Goal: Information Seeking & Learning: Learn about a topic

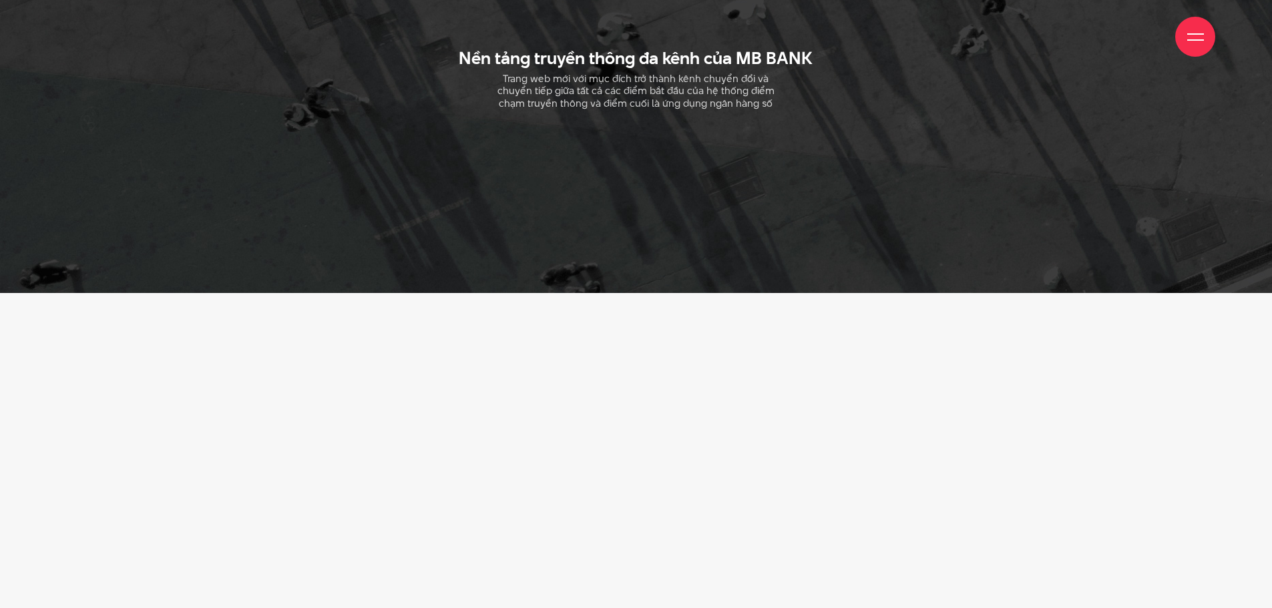
scroll to position [2805, 0]
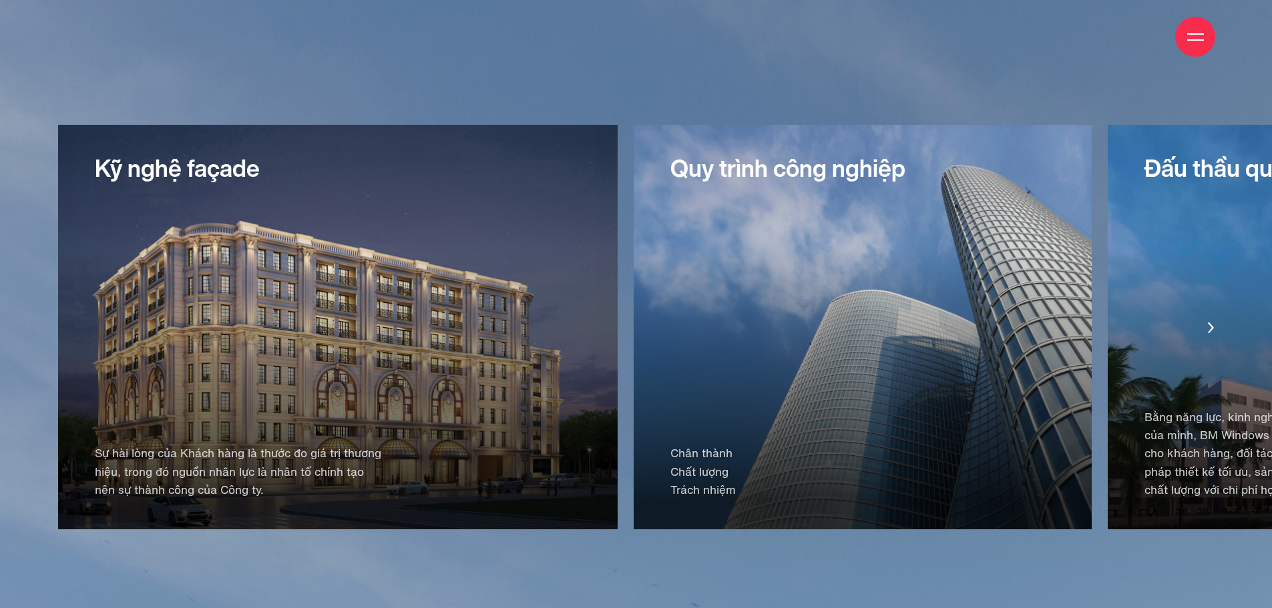
scroll to position [2805, 0]
click at [634, 264] on div "Quy trình công nghiệp Chân thành Chất lượng Trách nhiệm" at bounding box center [863, 326] width 458 height 405
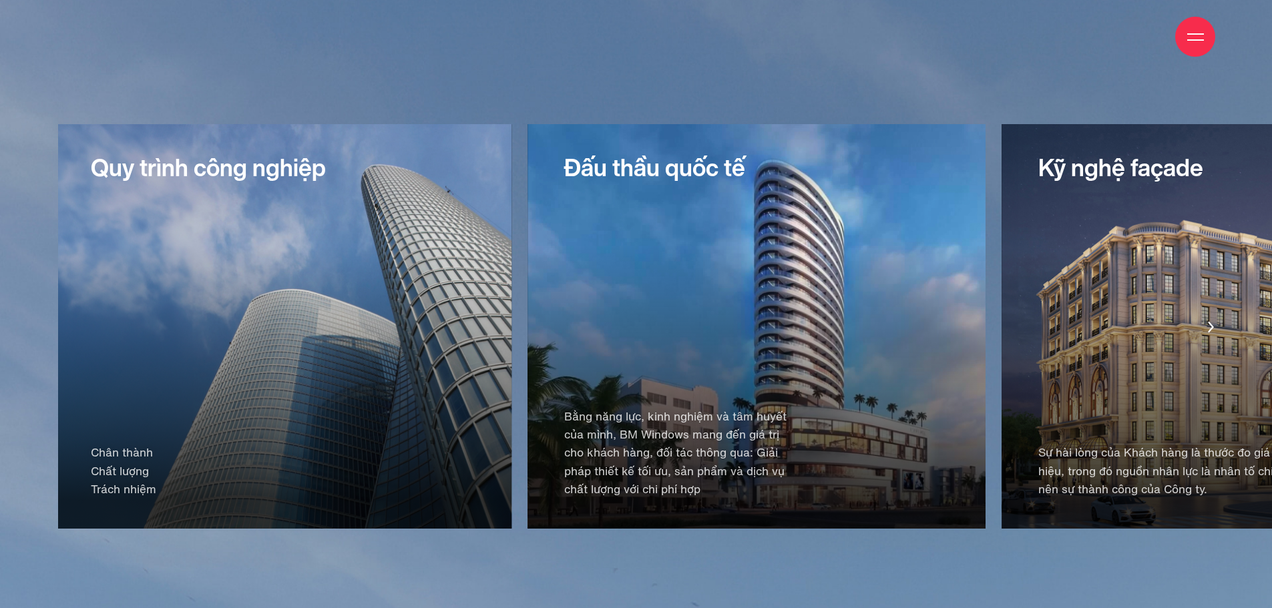
click at [590, 246] on div "Đấu thầu quốc tế Bằng năng lực, kinh nghiệm và tâm huyết của mình, BM Windows m…" at bounding box center [757, 326] width 458 height 405
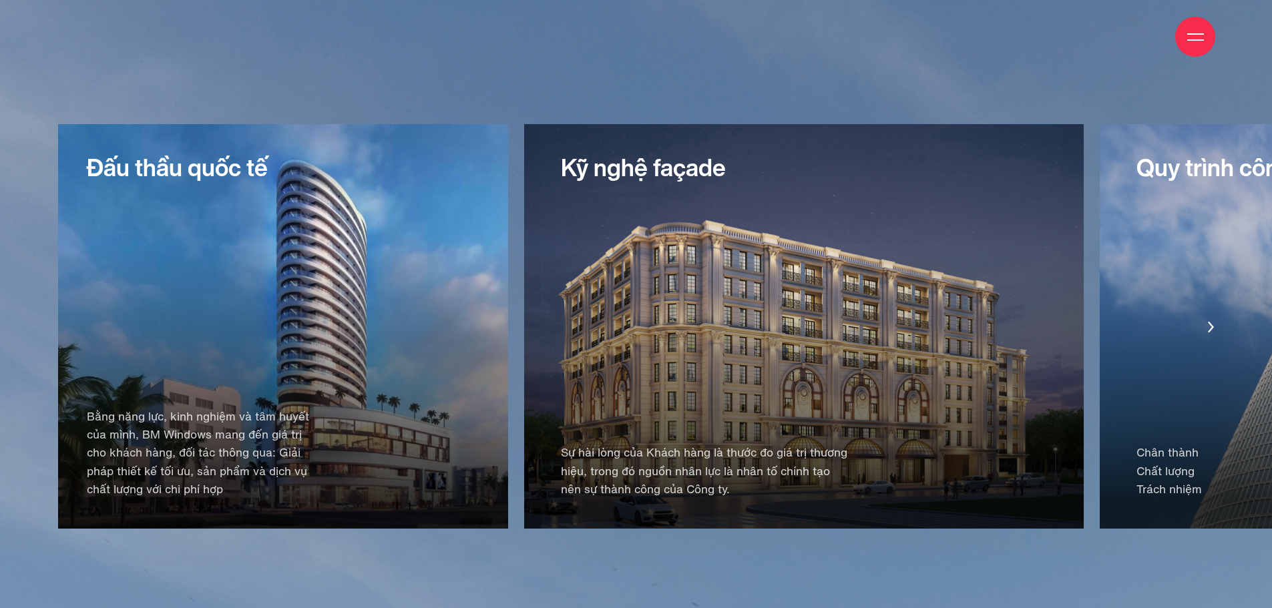
click at [603, 285] on div "Kỹ nghệ façade Sự hài lòng của Khách hàng là thước đo giá trị thương hiệu, tron…" at bounding box center [804, 326] width 560 height 405
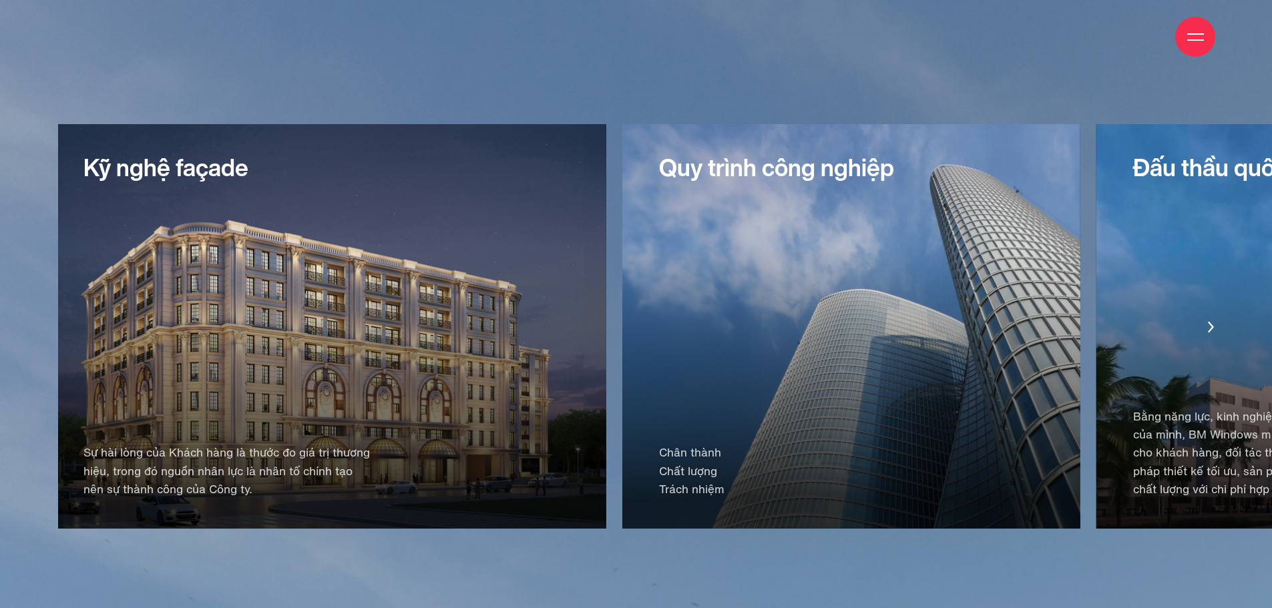
click at [622, 345] on div "Quy trình công nghiệp Chân thành Chất lượng Trách nhiệm" at bounding box center [851, 326] width 458 height 405
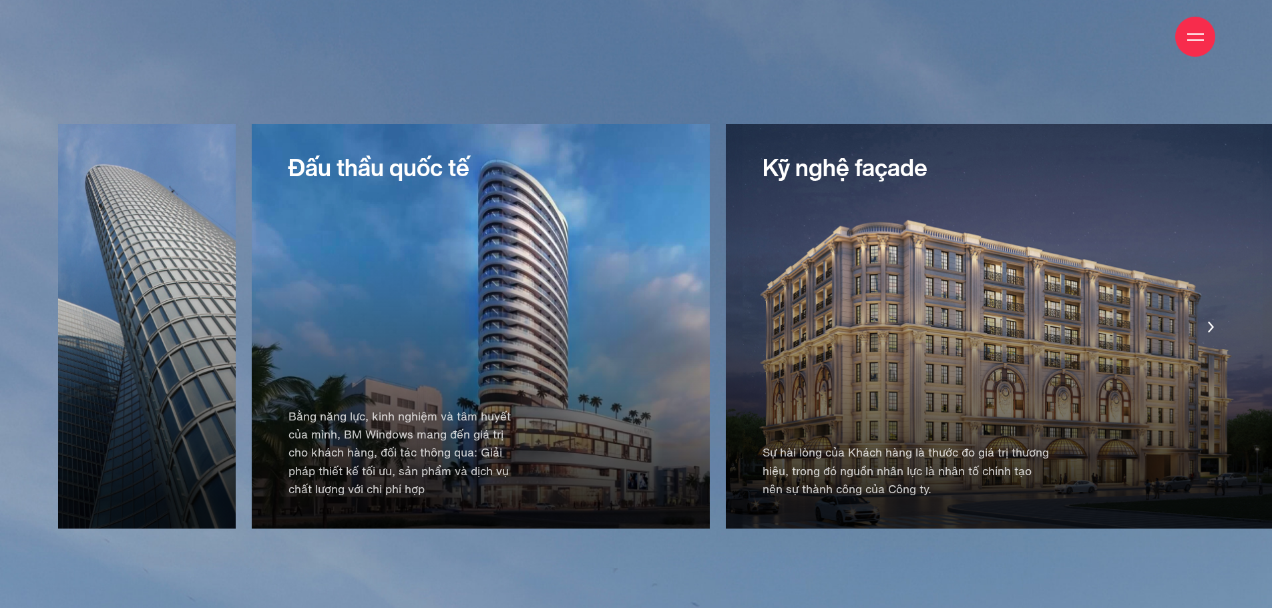
click at [445, 360] on div "Đấu thầu quốc tế Bằng năng lực, kinh nghiệm và tâm huyết của mình, BM Windows m…" at bounding box center [481, 326] width 458 height 405
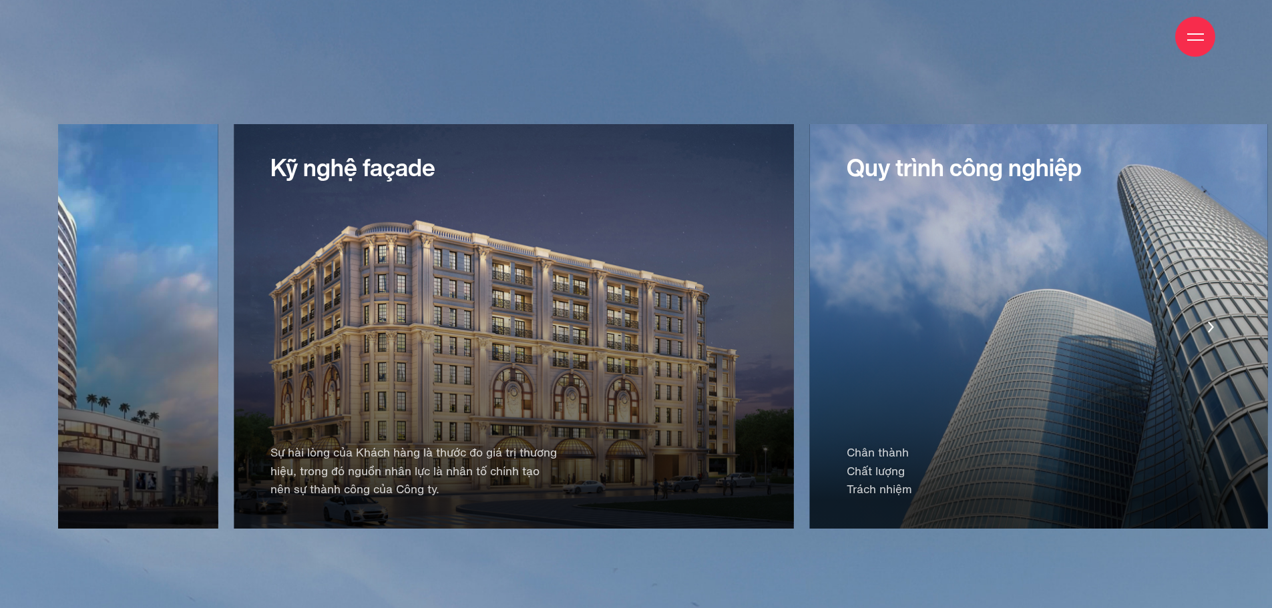
click at [810, 405] on div "Quy trình công nghiệp Chân thành Chất lượng Trách nhiệm" at bounding box center [1039, 326] width 458 height 405
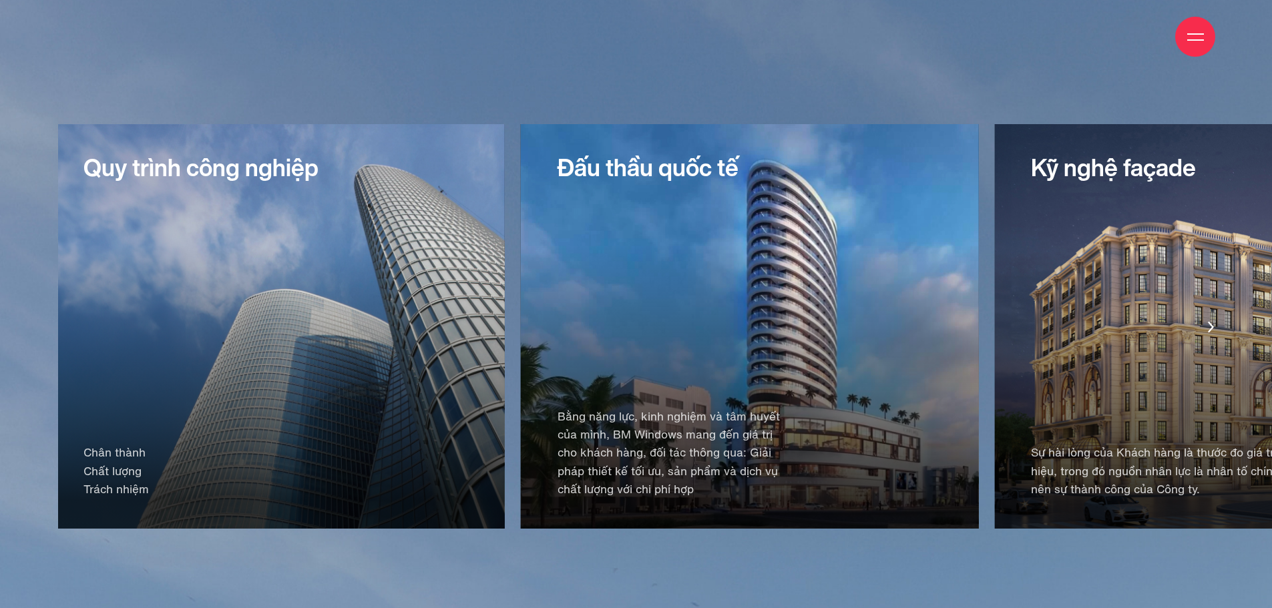
click at [521, 367] on div "Đấu thầu quốc tế Bằng năng lực, kinh nghiệm và tâm huyết của mình, BM Windows m…" at bounding box center [750, 326] width 458 height 405
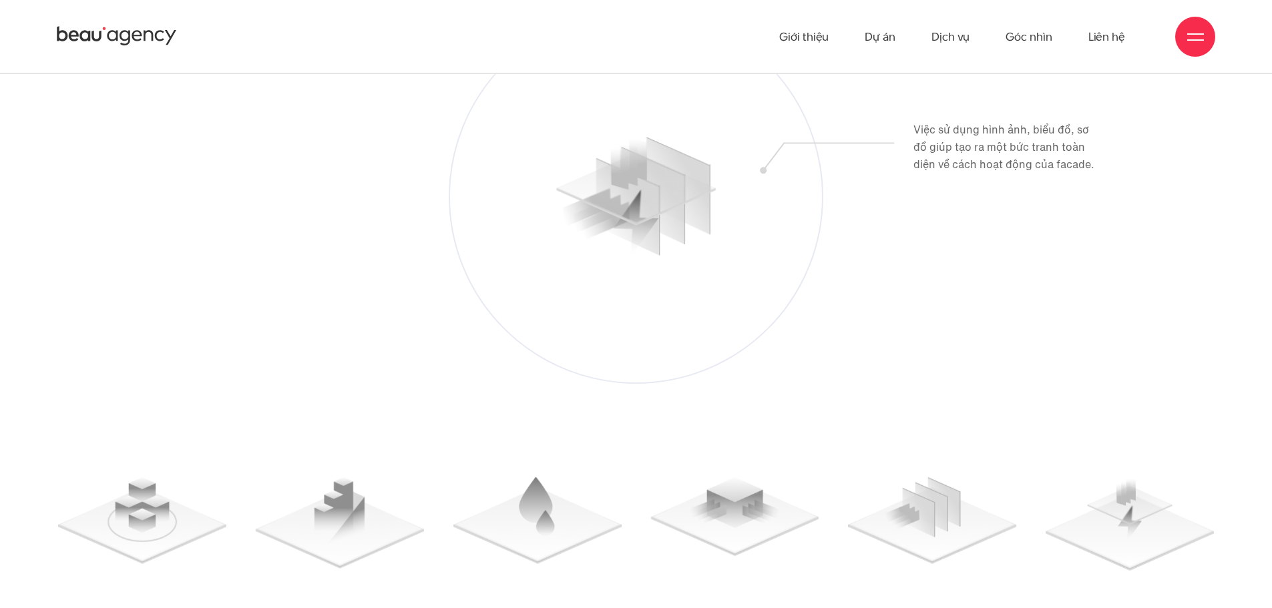
scroll to position [13423, 0]
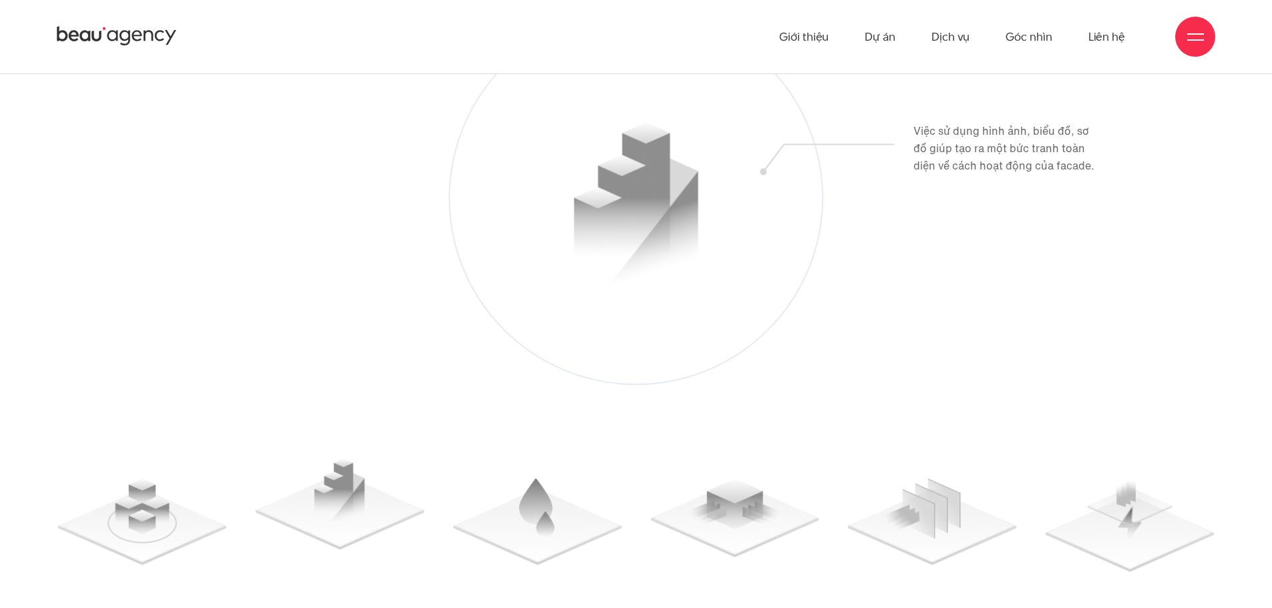
click at [343, 514] on img "2 / 6" at bounding box center [340, 504] width 168 height 91
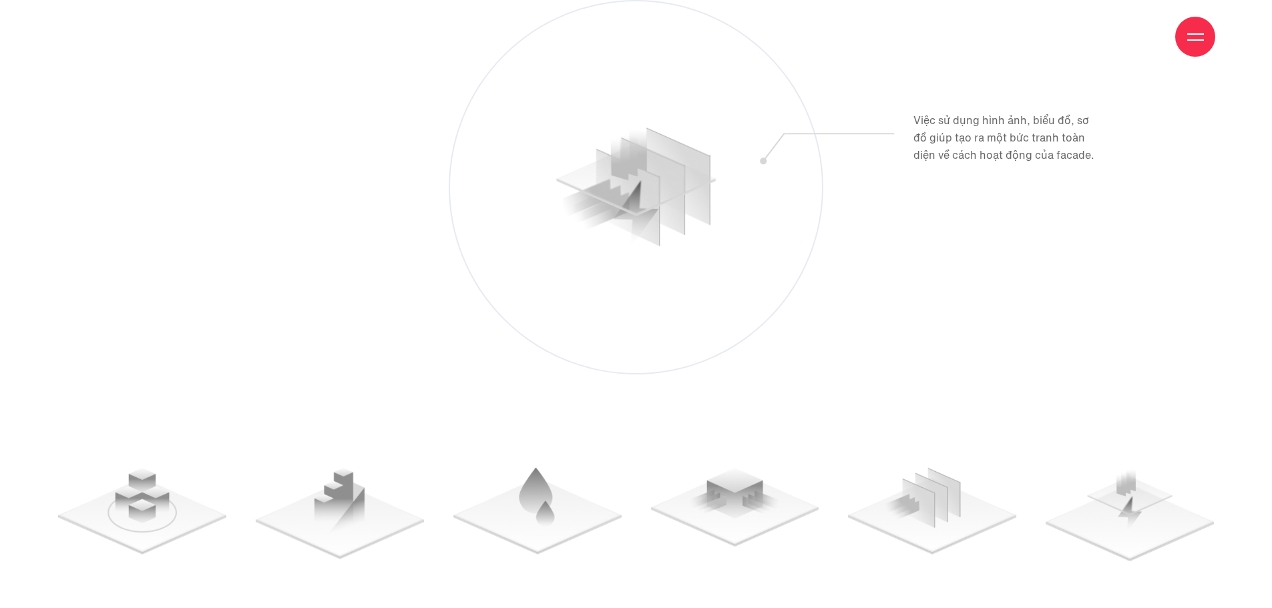
scroll to position [13434, 0]
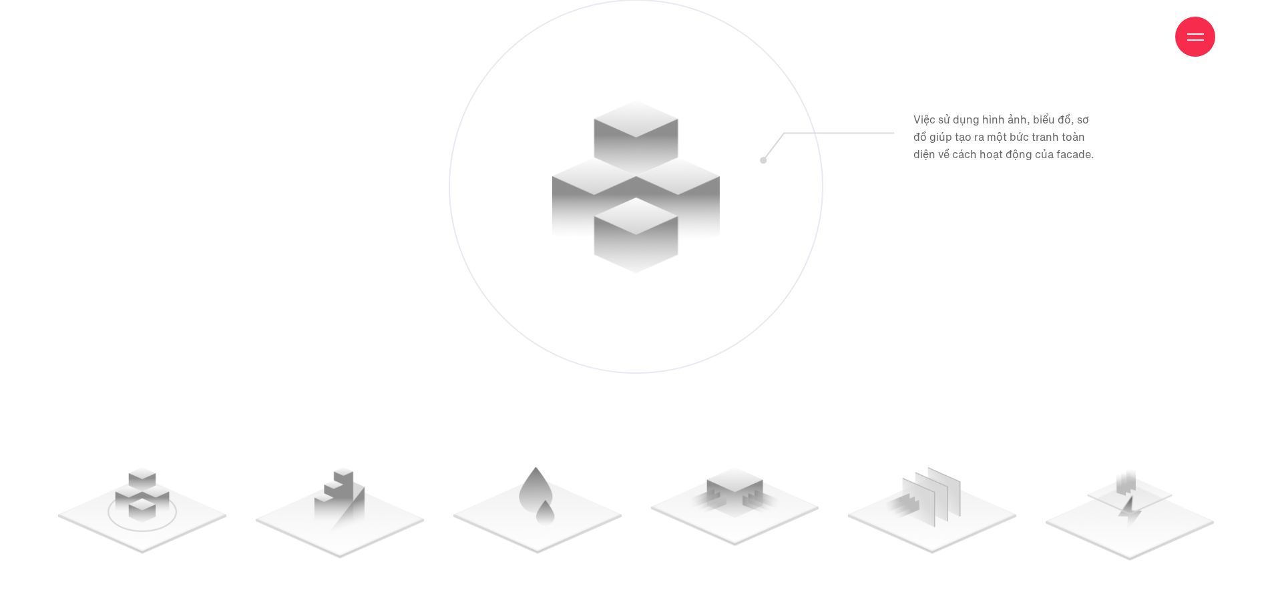
drag, startPoint x: 143, startPoint y: 508, endPoint x: 49, endPoint y: 446, distance: 112.2
click at [49, 437] on div "TỐI ƯU VỀ CẤU TRÚC NỘI DUNG Xây dựng hệ thống model để trực quan hoá quy trình …" at bounding box center [636, 192] width 1196 height 737
click at [268, 286] on div at bounding box center [636, 280] width 1156 height 562
click at [339, 341] on div at bounding box center [636, 280] width 1156 height 562
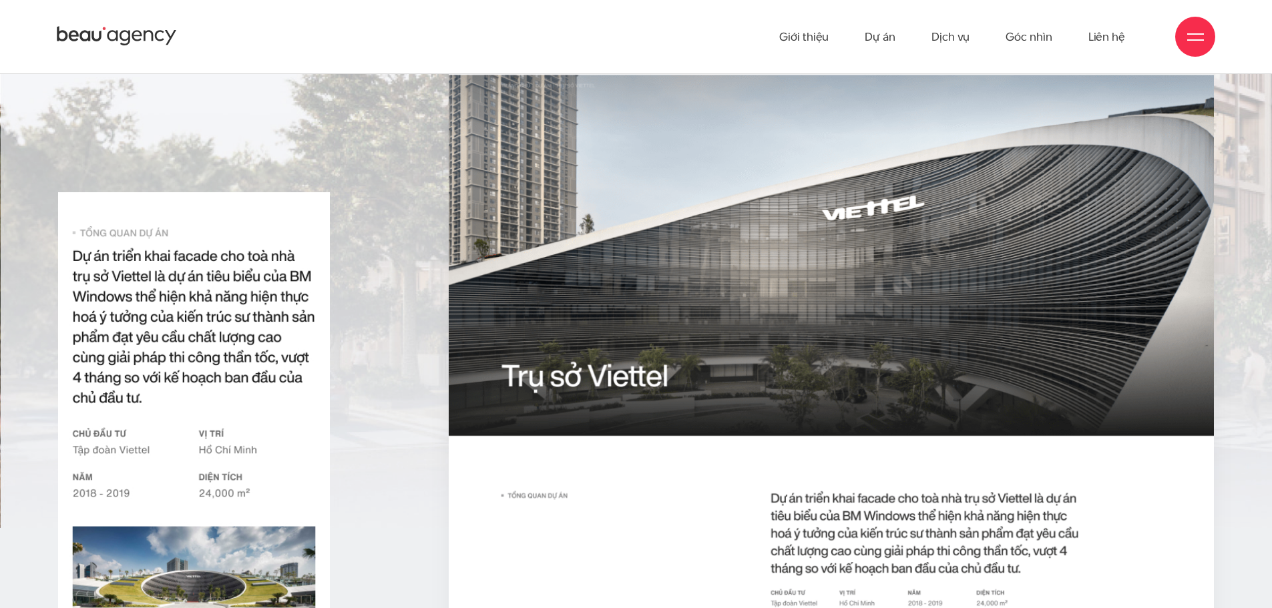
scroll to position [9889, 0]
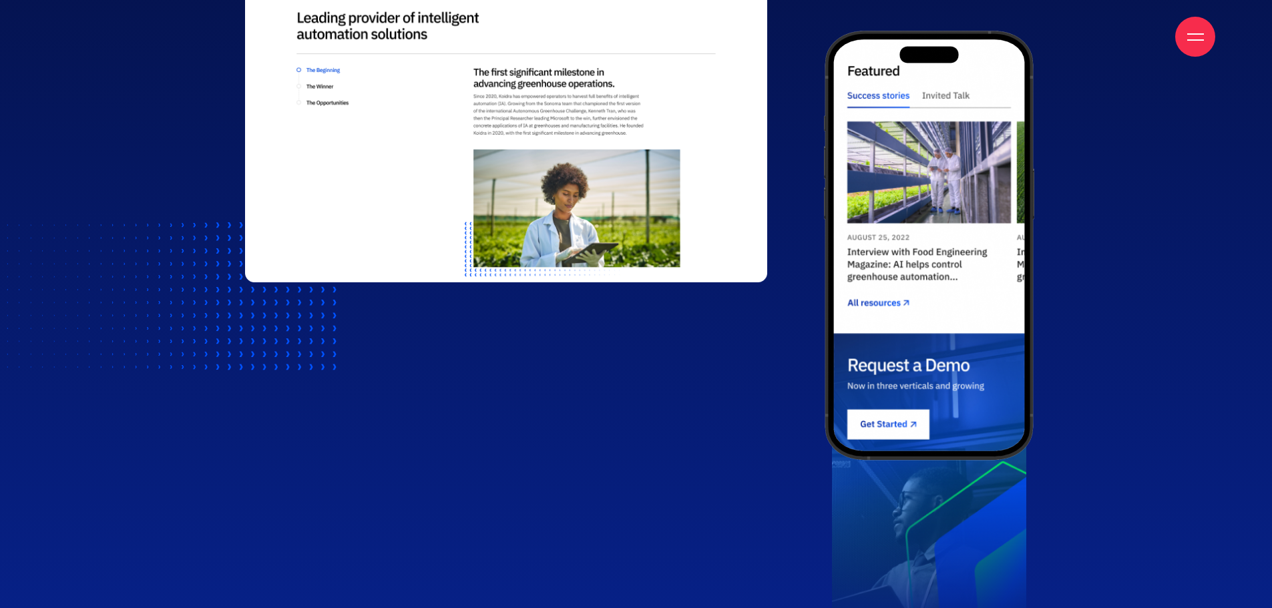
scroll to position [1669, 0]
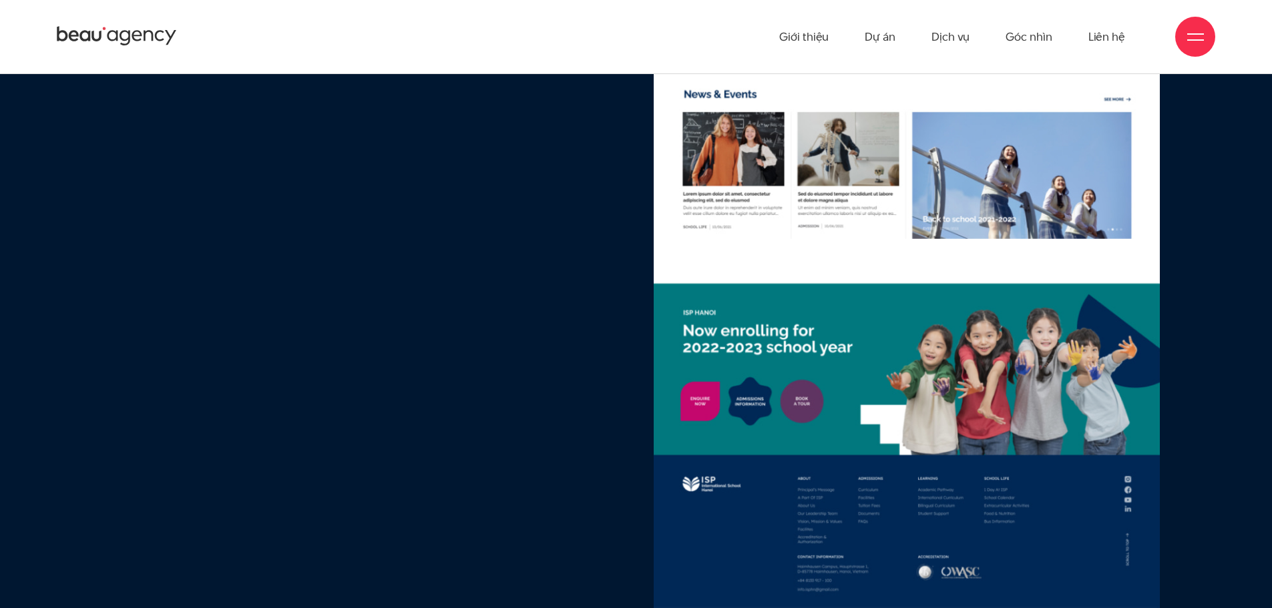
scroll to position [9817, 0]
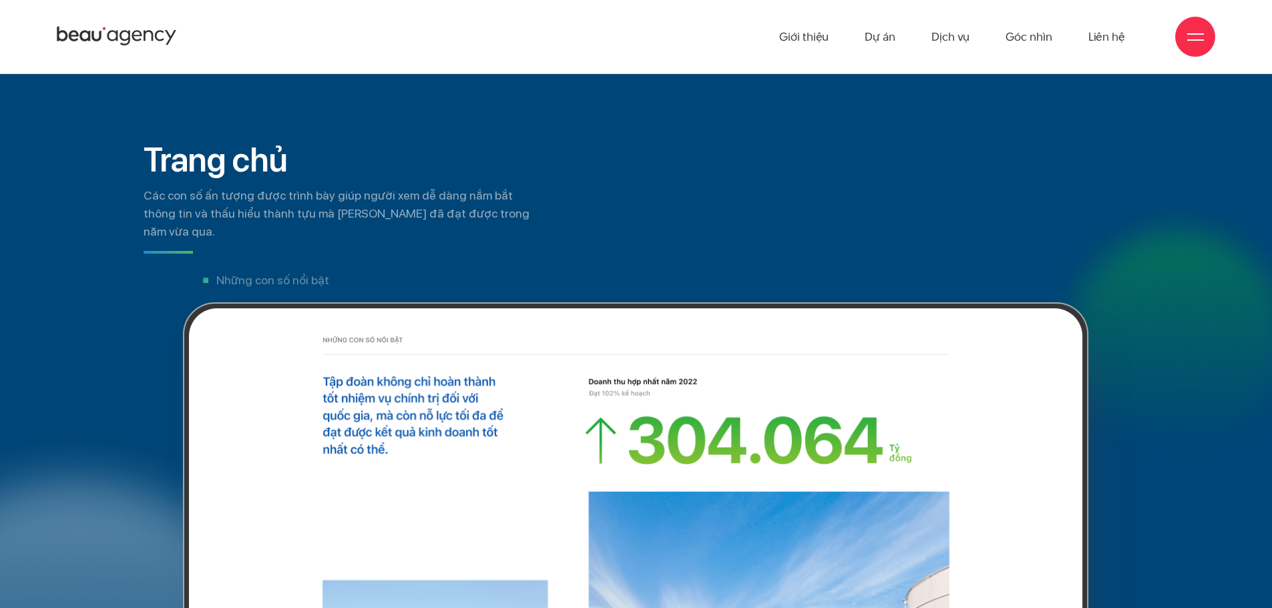
scroll to position [4817, 0]
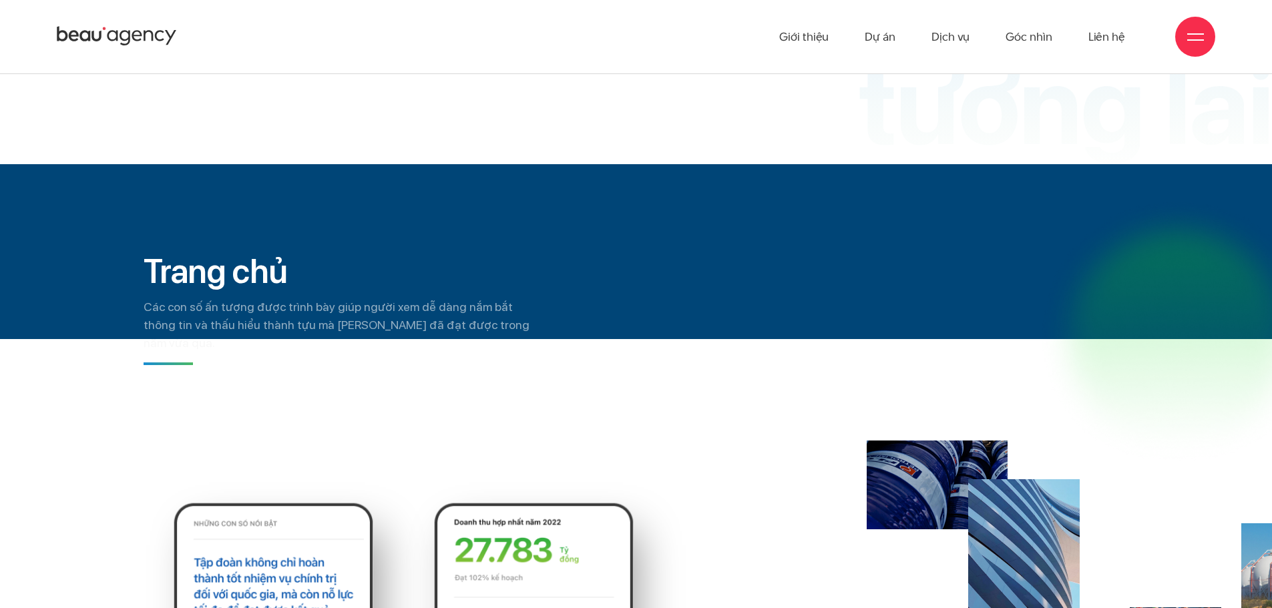
click at [0, 226] on div "Trang chủ Các con số ấn tượng được trình bày giúp người xem dễ dàng nắm bắt thô…" at bounding box center [636, 273] width 1272 height 218
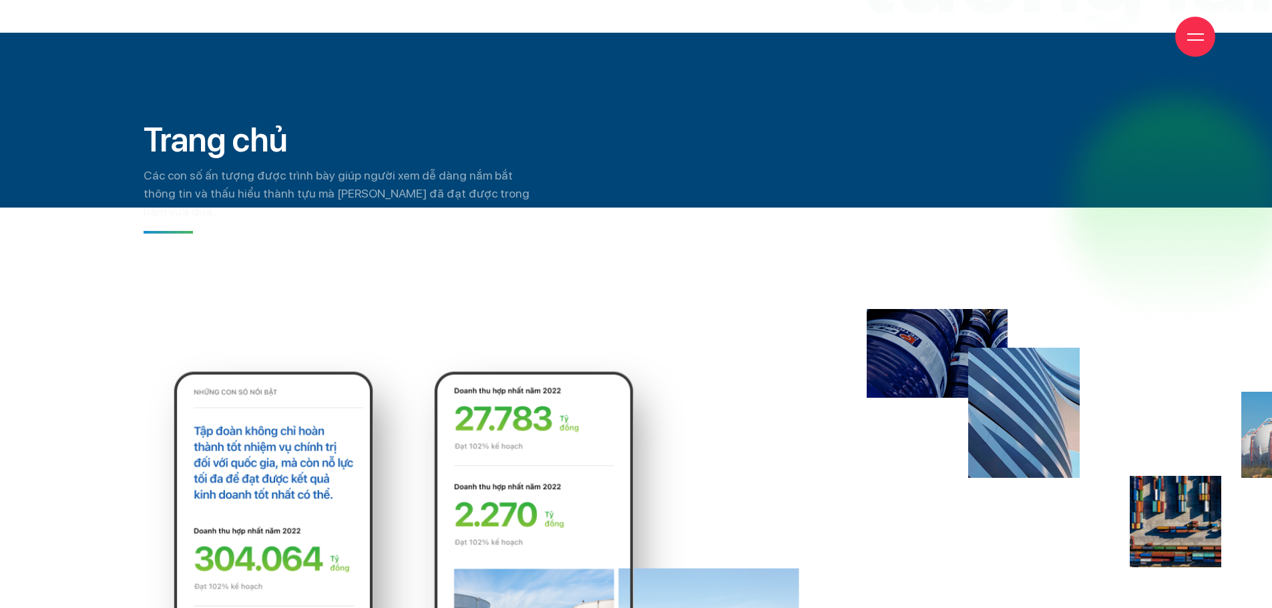
scroll to position [4950, 0]
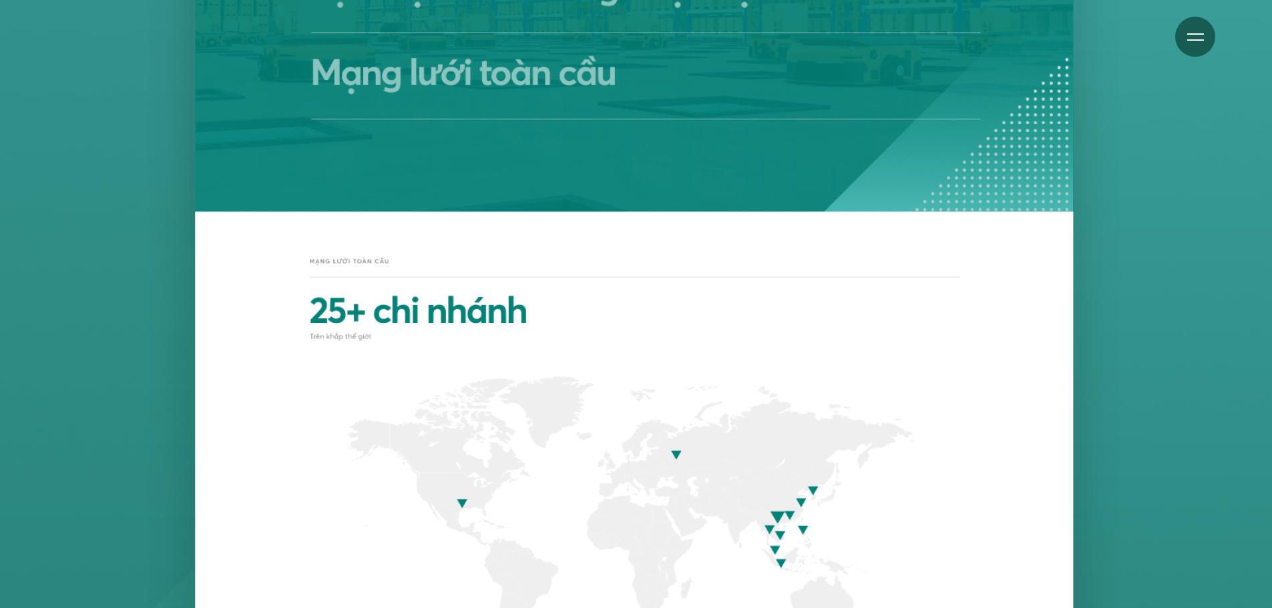
scroll to position [6210, 0]
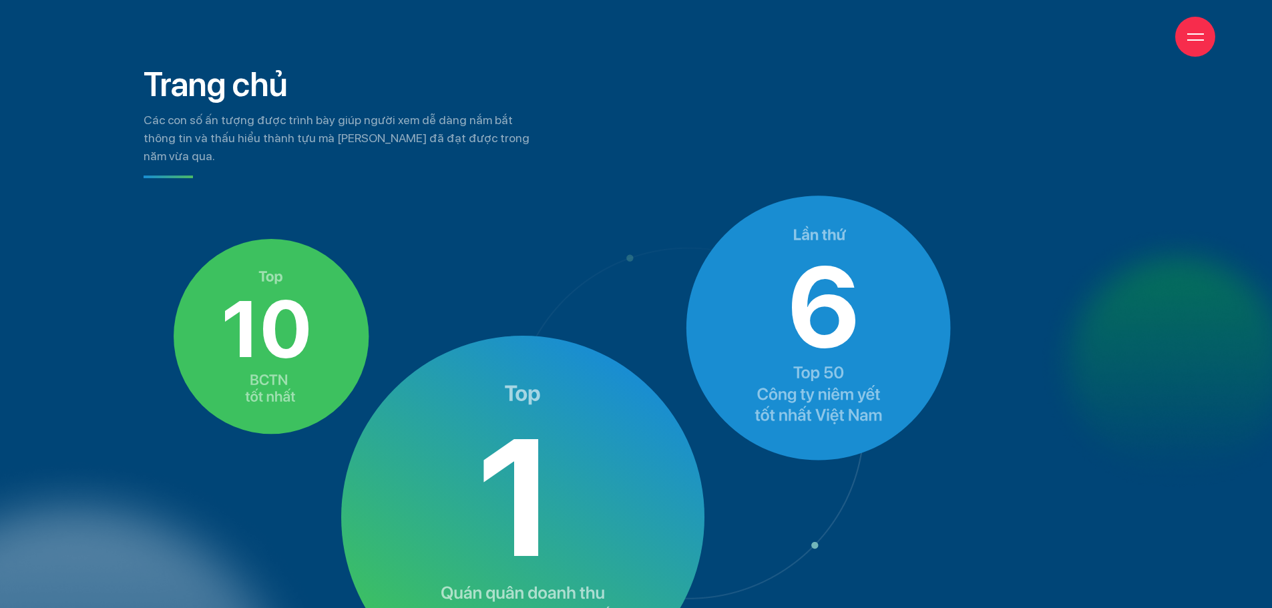
scroll to position [5008, 0]
